Goal: Task Accomplishment & Management: Complete application form

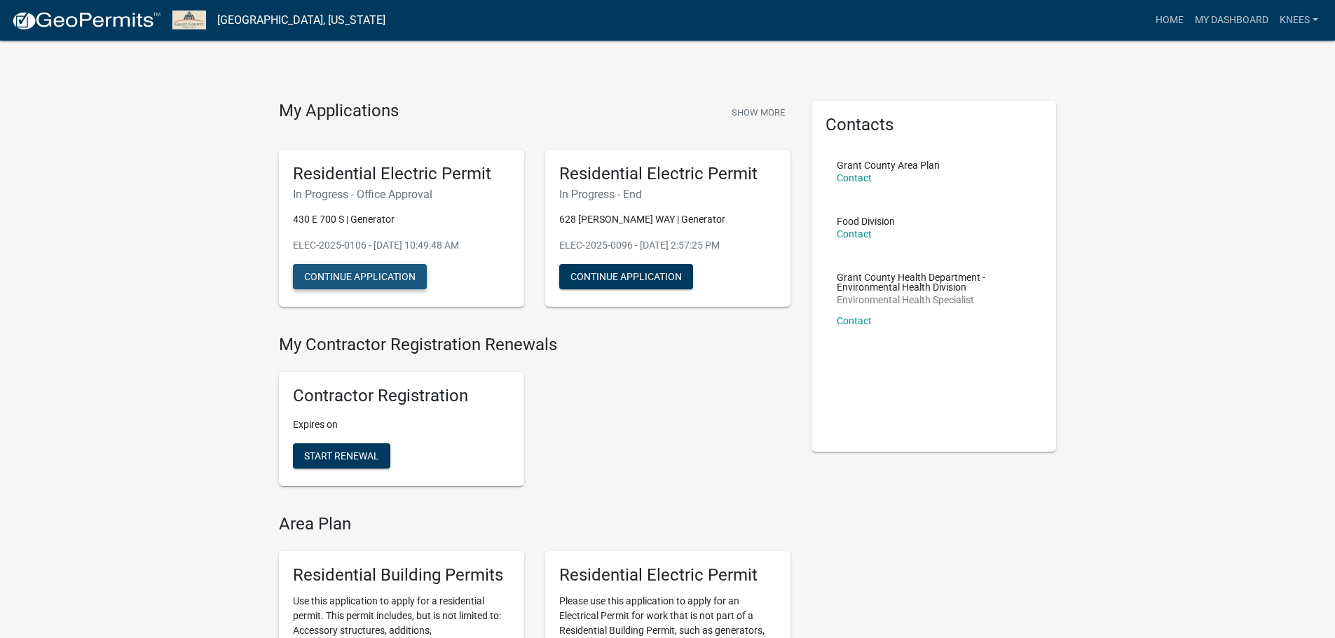
click at [381, 273] on button "Continue Application" at bounding box center [360, 276] width 134 height 25
click at [357, 273] on button "Continue Application" at bounding box center [360, 276] width 134 height 25
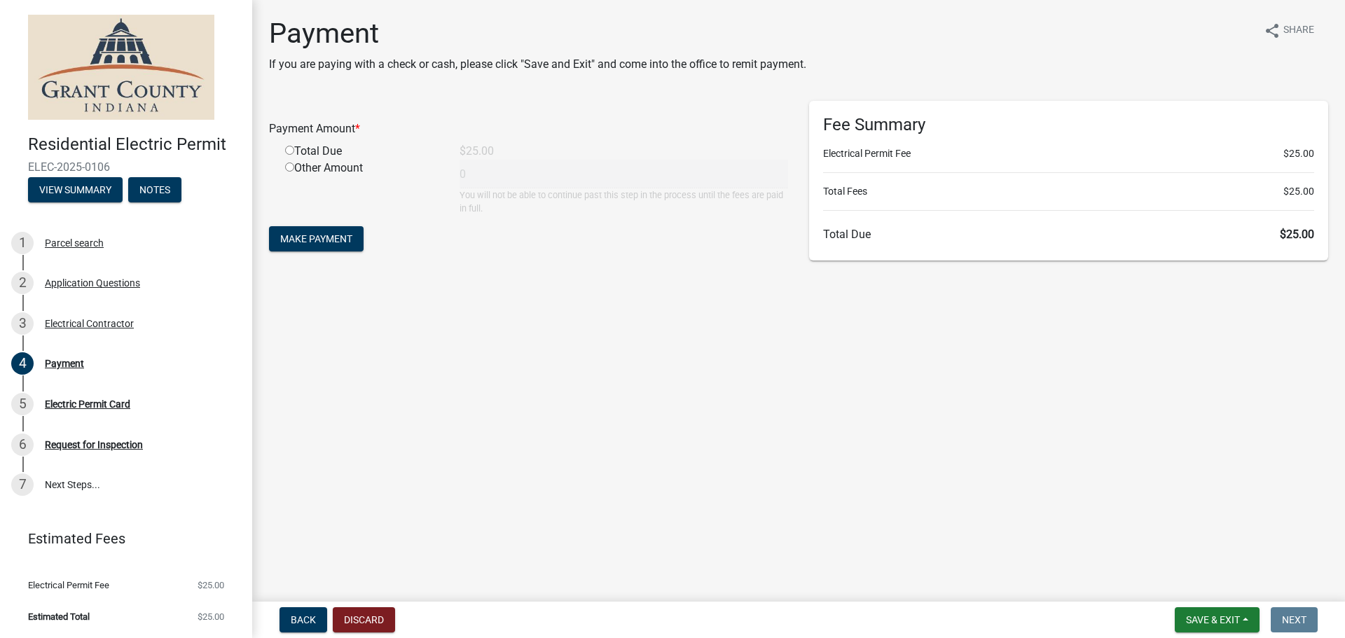
click at [286, 153] on input "radio" at bounding box center [289, 150] width 9 height 9
radio input "true"
type input "25"
click at [321, 240] on span "Make Payment" at bounding box center [316, 238] width 72 height 11
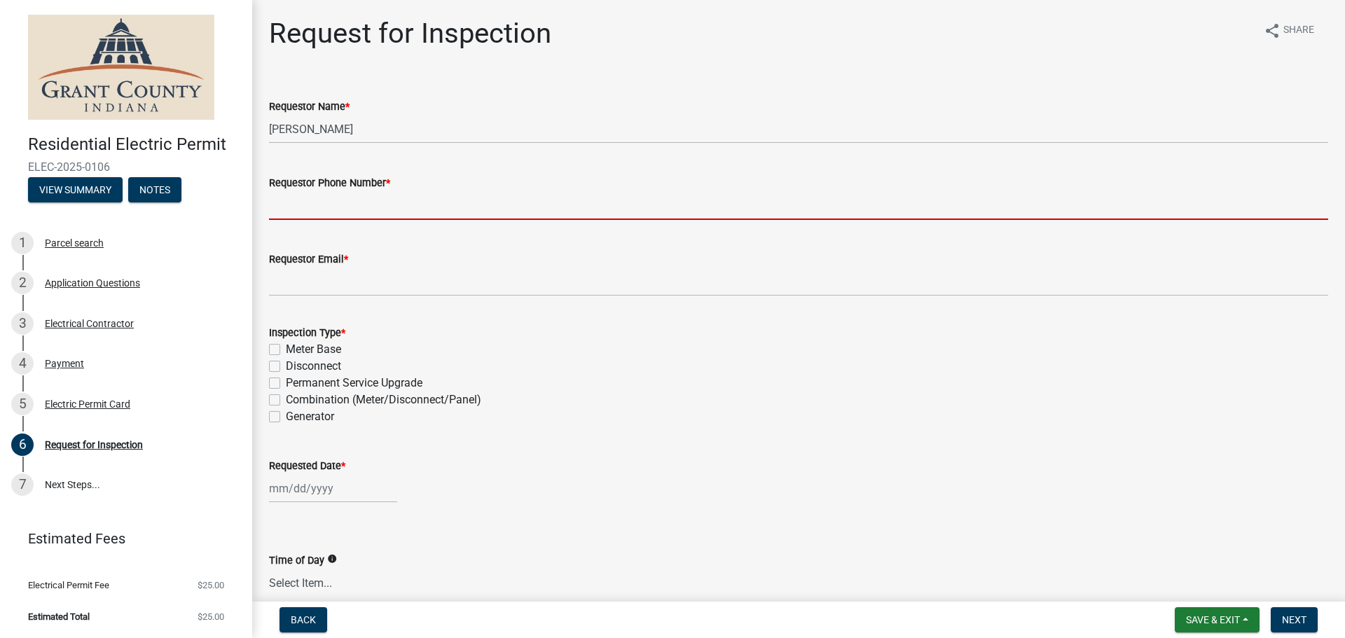
click at [287, 207] on input "Requestor Phone Number *" at bounding box center [799, 205] width 1060 height 29
type input "7653826500"
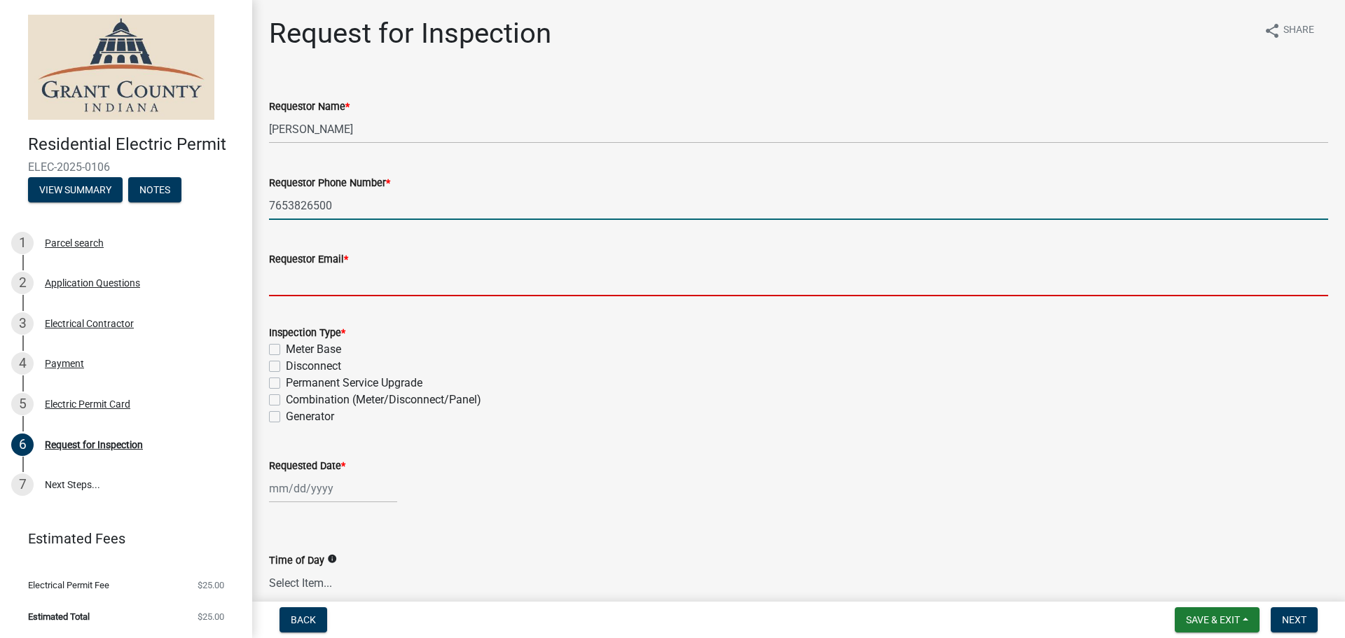
click at [314, 289] on input "Requestor Email *" at bounding box center [799, 282] width 1060 height 29
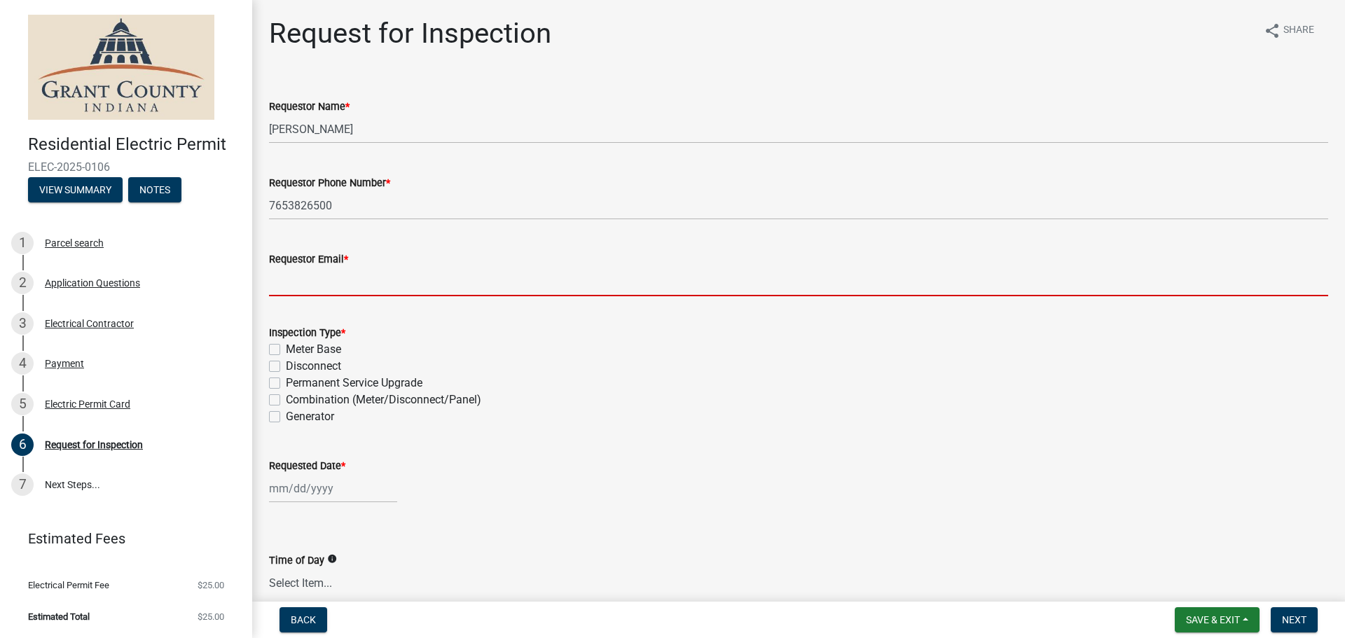
type input "[PERSON_NAME][EMAIL_ADDRESS][DOMAIN_NAME]"
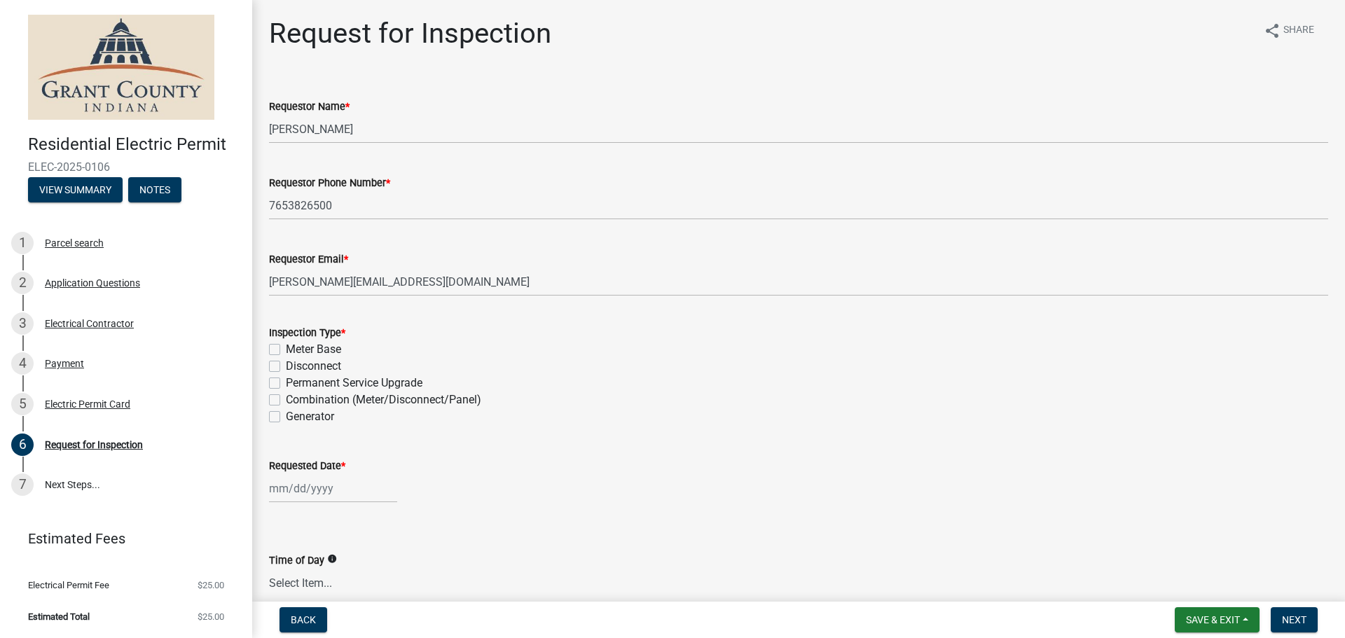
click at [286, 416] on label "Generator" at bounding box center [310, 417] width 48 height 17
click at [286, 416] on input "Generator" at bounding box center [290, 413] width 9 height 9
checkbox input "true"
checkbox input "false"
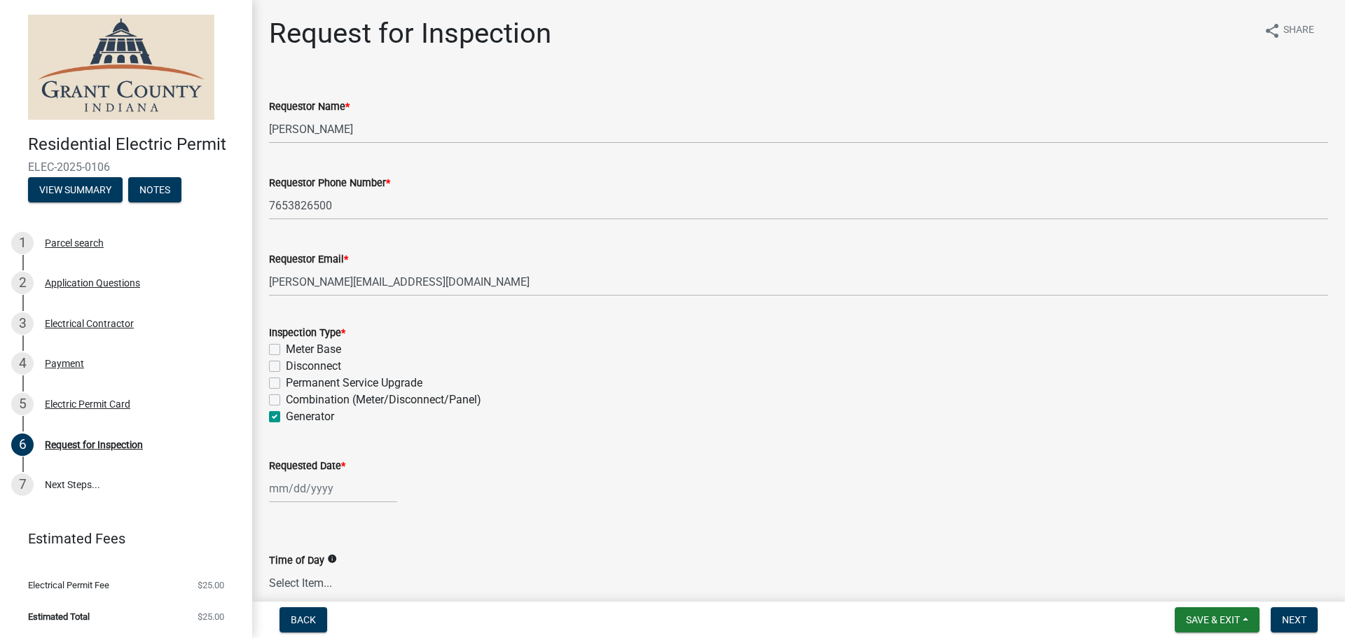
checkbox input "false"
checkbox input "true"
select select "9"
select select "2025"
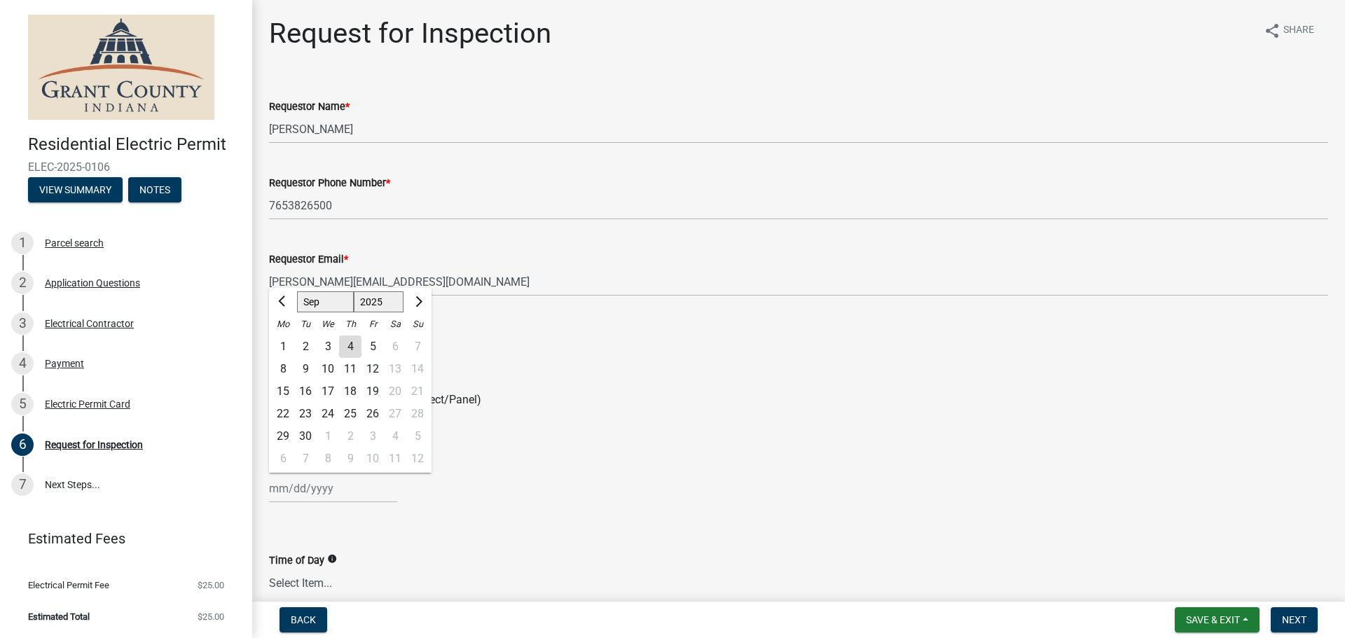
click at [277, 495] on div "[PERSON_NAME] Feb Mar Apr [PERSON_NAME][DATE] Oct Nov [DATE] 1526 1527 1528 152…" at bounding box center [333, 488] width 128 height 29
click at [353, 369] on div "11" at bounding box center [350, 369] width 22 height 22
type input "[DATE]"
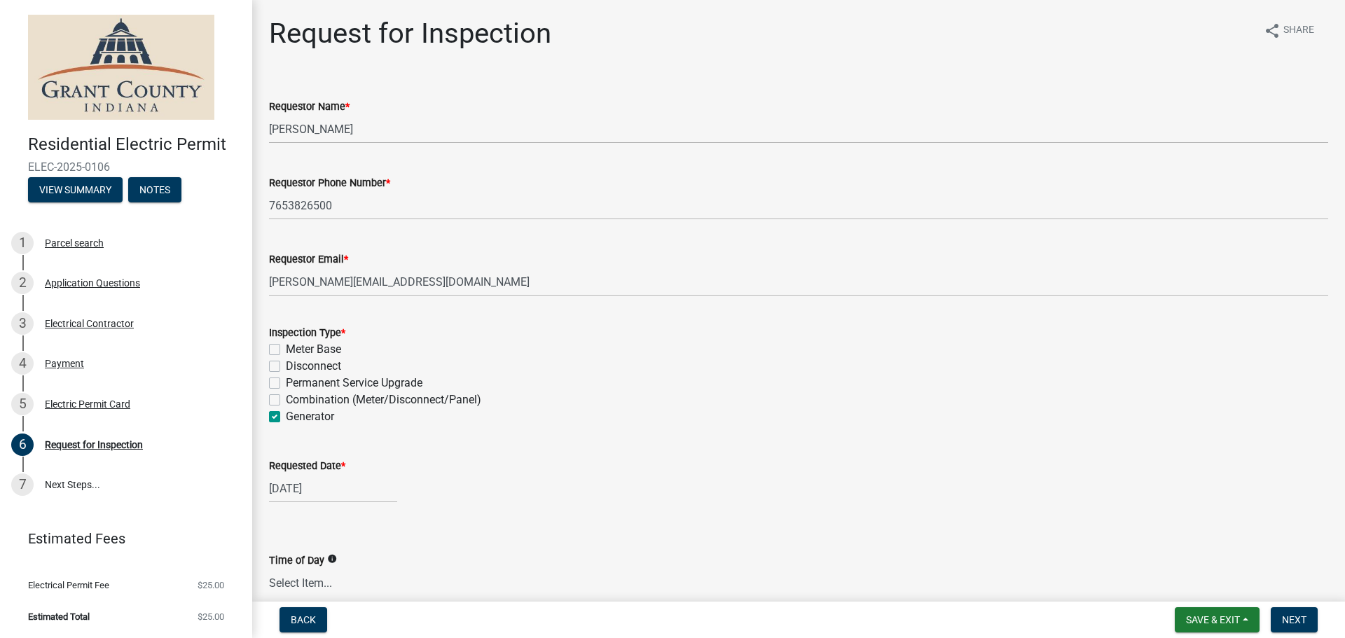
click at [734, 439] on div "Requested Date * [DATE]" at bounding box center [799, 470] width 1060 height 65
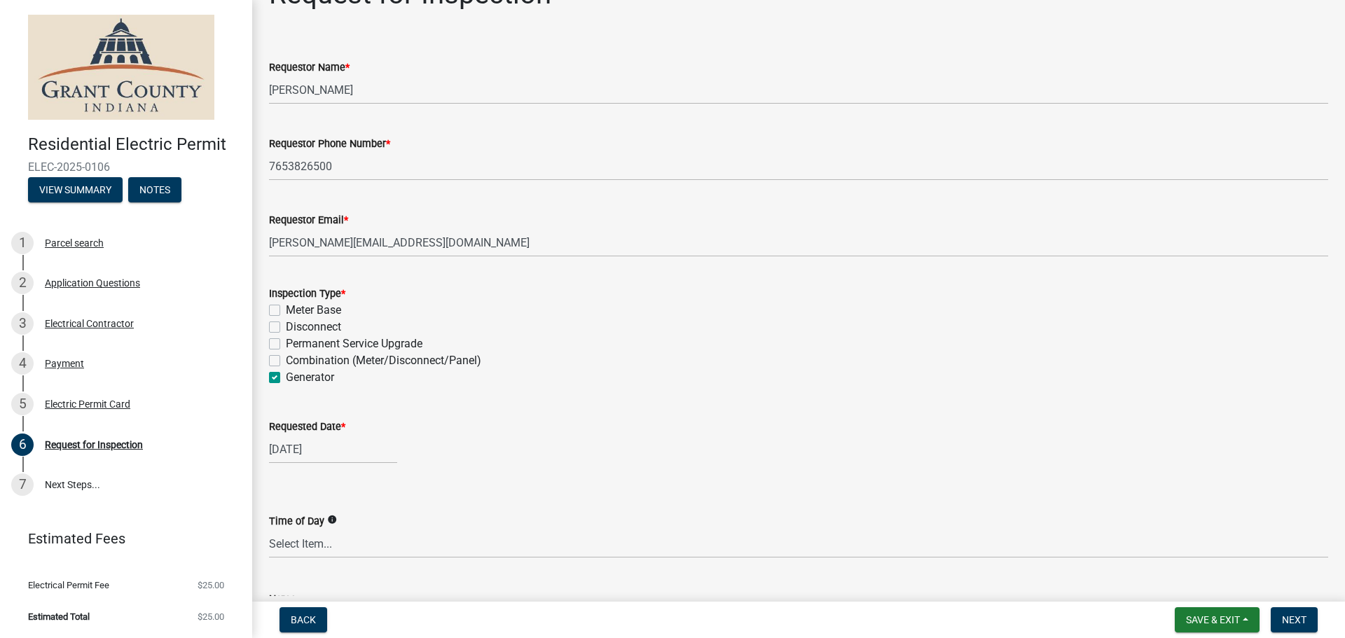
scroll to position [140, 0]
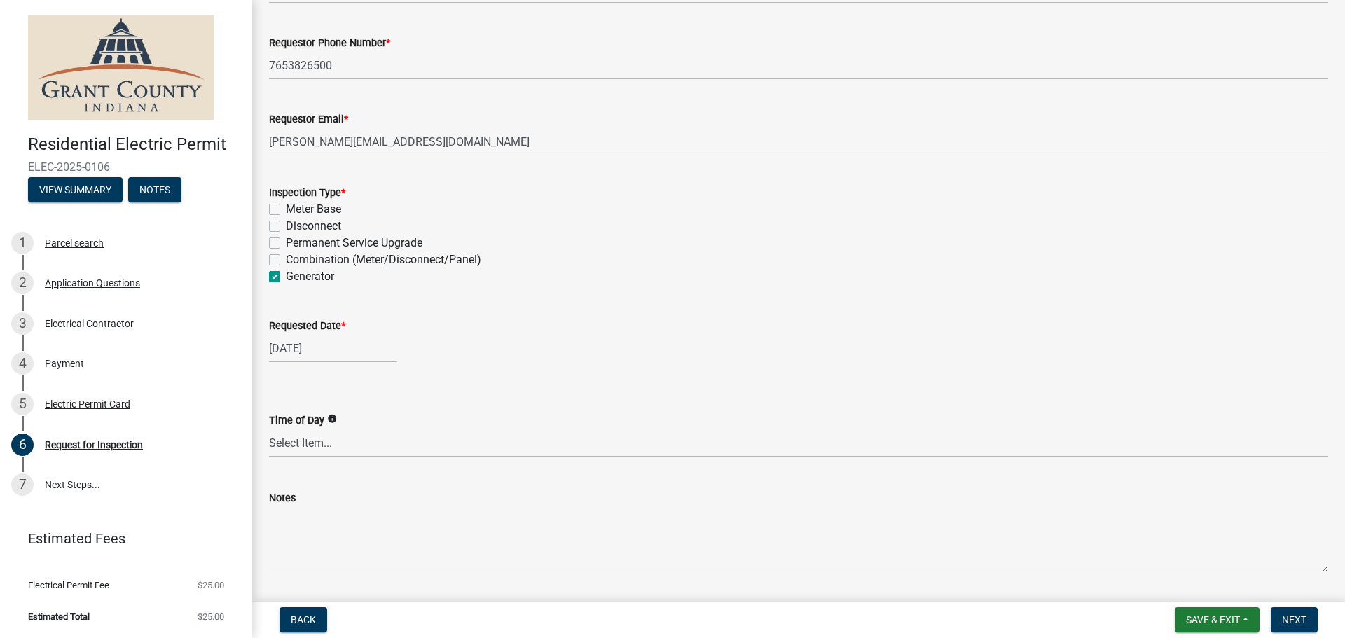
click at [274, 448] on select "Select Item... AM PM Anytime" at bounding box center [799, 443] width 1060 height 29
click at [269, 429] on select "Select Item... AM PM Anytime" at bounding box center [799, 443] width 1060 height 29
select select "49101b90-ec6f-4600-869b-82a4ca12f2b9"
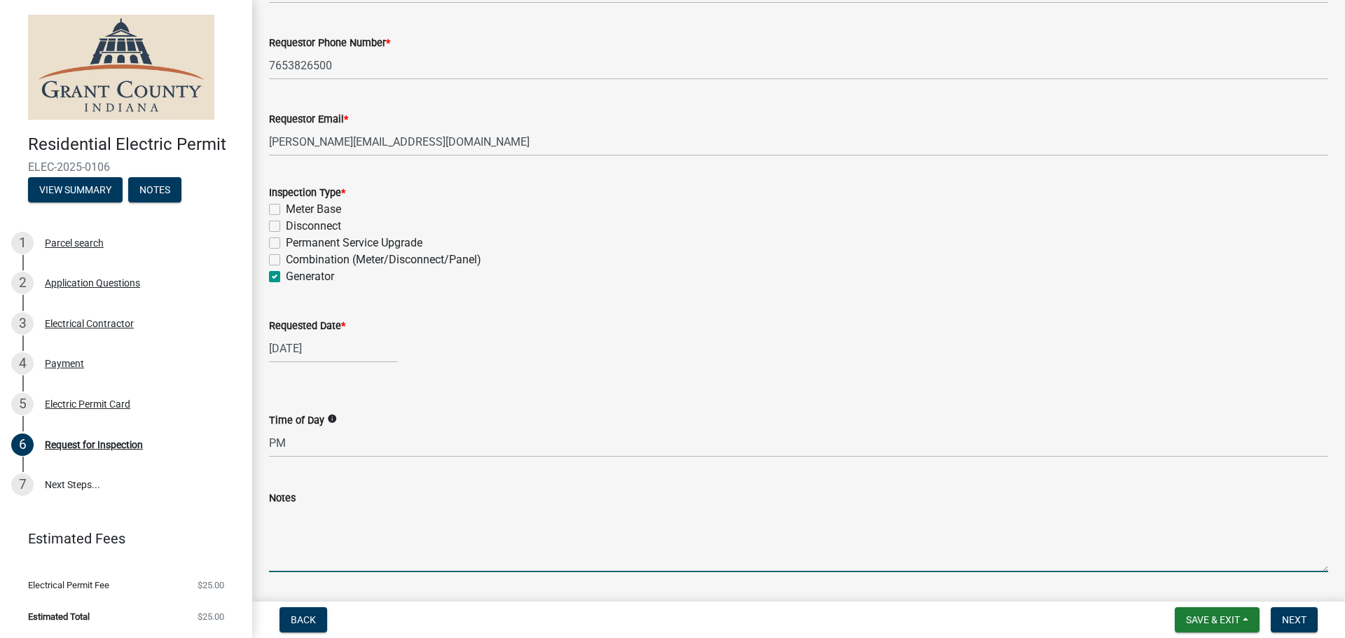
click at [288, 563] on textarea "Notes" at bounding box center [799, 540] width 1060 height 66
click at [281, 560] on textarea "Notes" at bounding box center [799, 540] width 1060 height 66
type textarea "t"
type textarea "This is a final inspection"
click at [1289, 620] on span "Next" at bounding box center [1294, 620] width 25 height 11
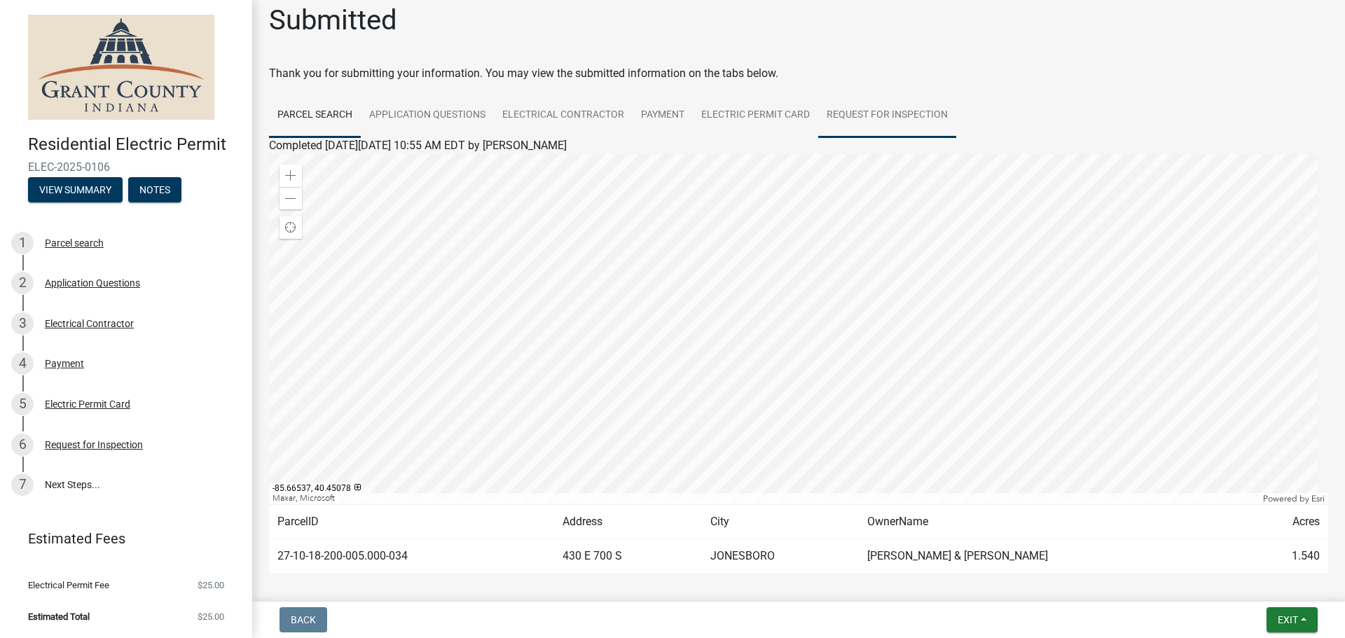
scroll to position [0, 0]
